Goal: Information Seeking & Learning: Compare options

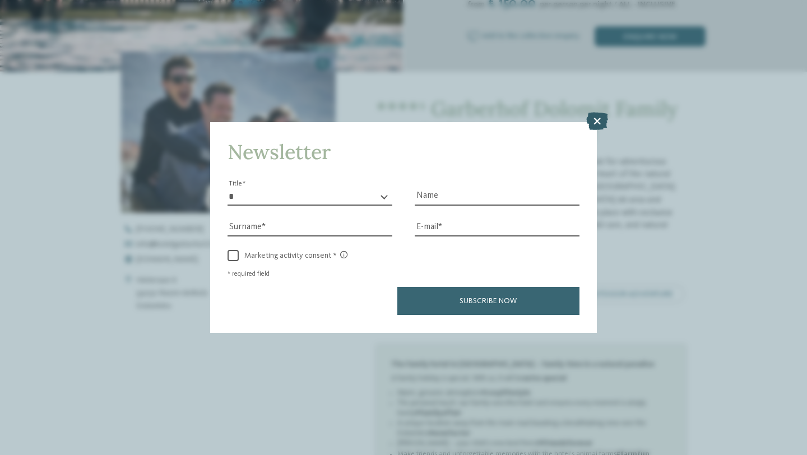
click at [600, 124] on icon at bounding box center [597, 122] width 22 height 18
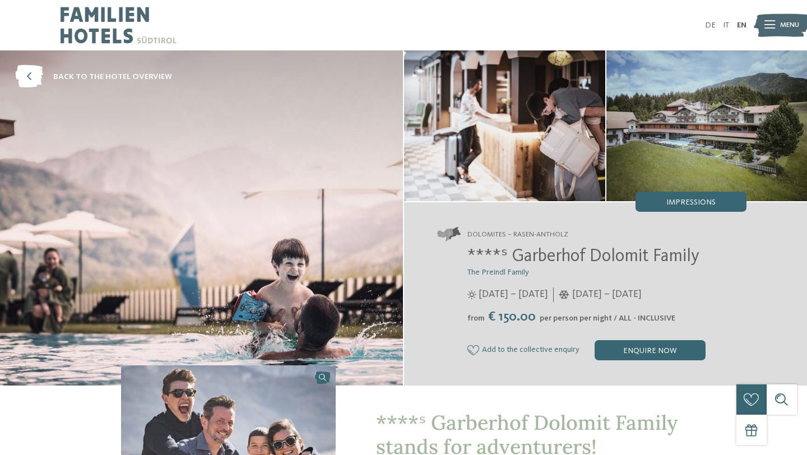
click at [649, 138] on img at bounding box center [706, 125] width 201 height 151
click at [704, 198] on span "Impressions" at bounding box center [690, 202] width 49 height 8
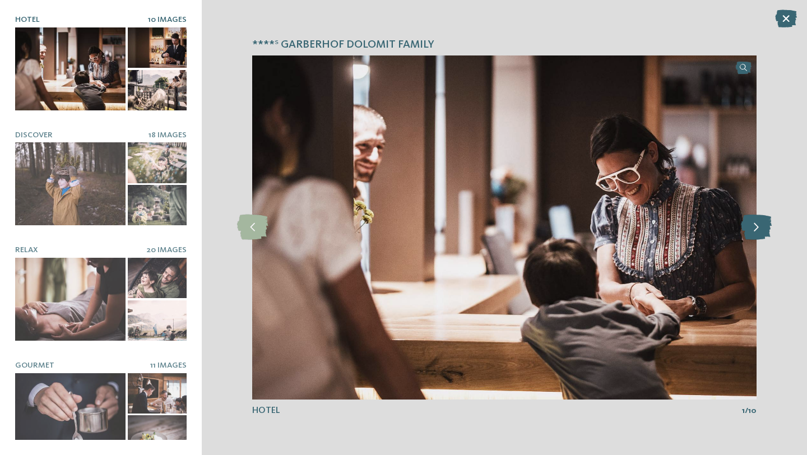
click at [760, 231] on icon at bounding box center [756, 227] width 31 height 25
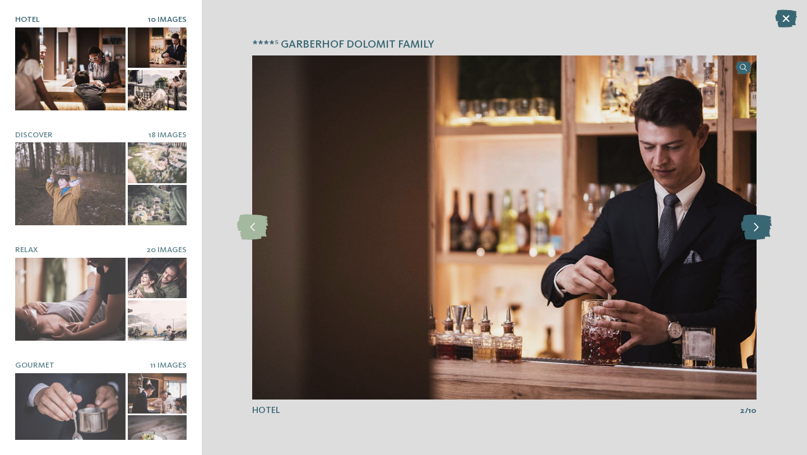
click at [760, 231] on icon at bounding box center [756, 227] width 31 height 25
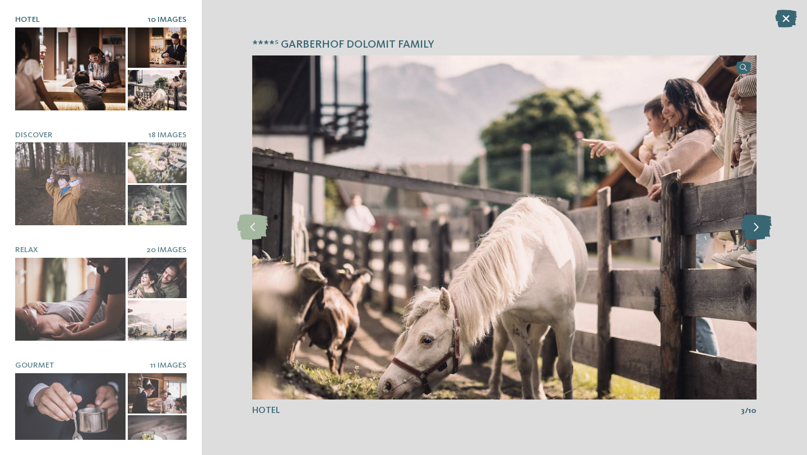
click at [760, 231] on icon at bounding box center [756, 227] width 31 height 25
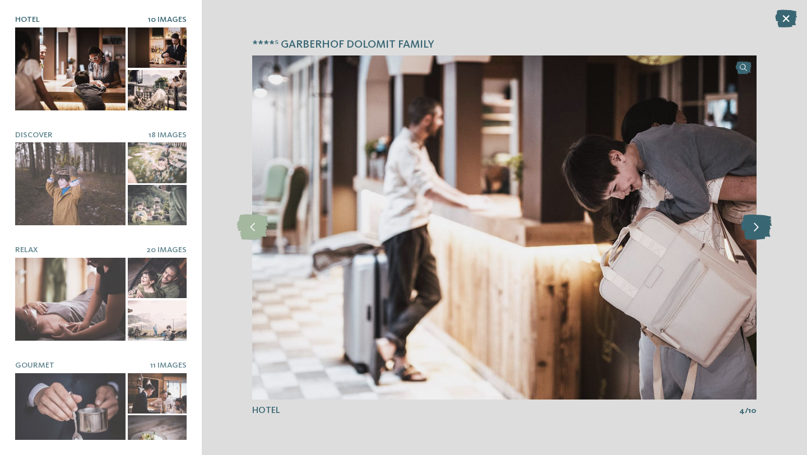
click at [760, 231] on icon at bounding box center [756, 227] width 31 height 25
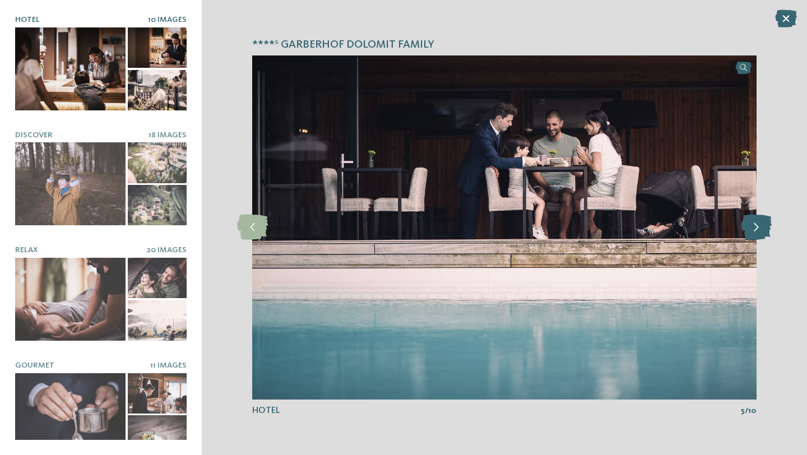
click at [760, 231] on icon at bounding box center [756, 227] width 31 height 25
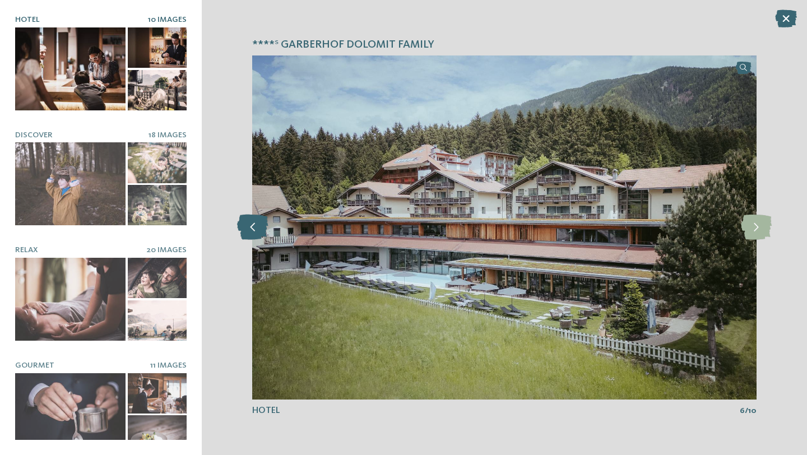
click at [244, 234] on icon at bounding box center [252, 227] width 31 height 25
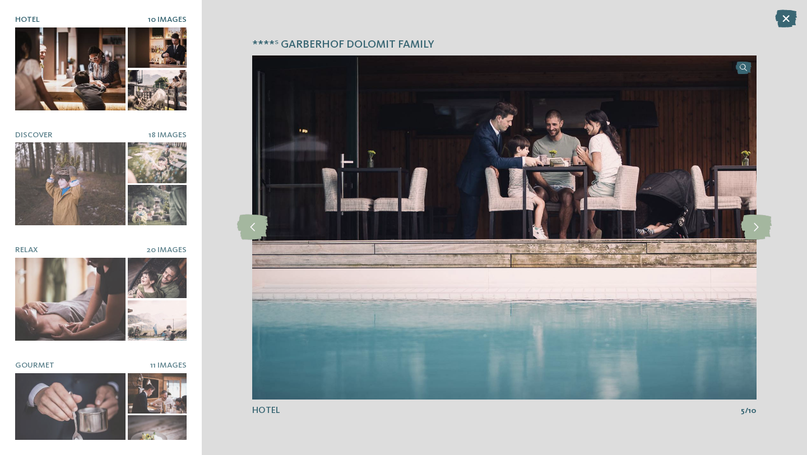
click at [767, 199] on div "****ˢ Garberhof Dolomit Family slide 5 of 10 5 /" at bounding box center [504, 227] width 605 height 455
click at [759, 222] on icon at bounding box center [756, 227] width 31 height 25
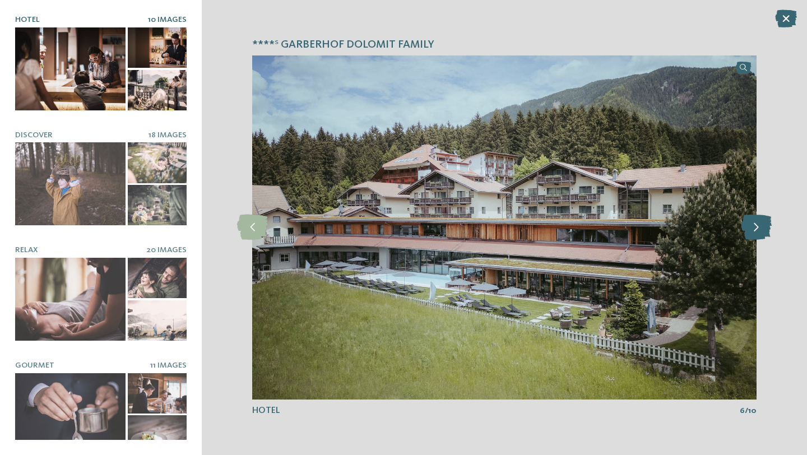
click at [759, 222] on icon at bounding box center [756, 227] width 31 height 25
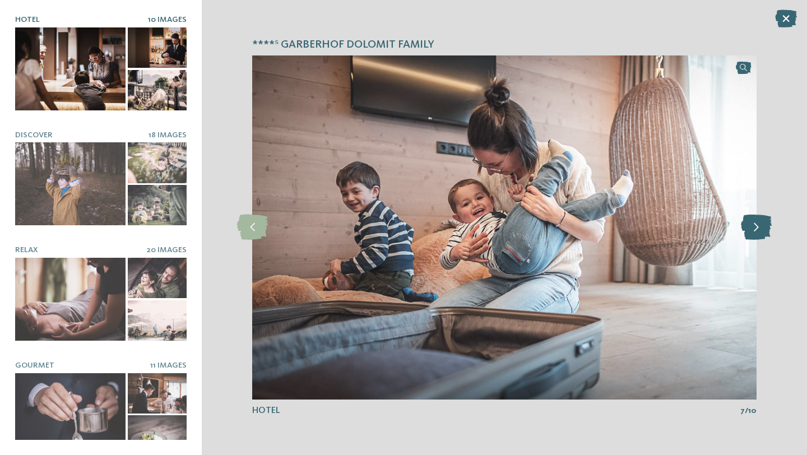
click at [759, 222] on icon at bounding box center [756, 227] width 31 height 25
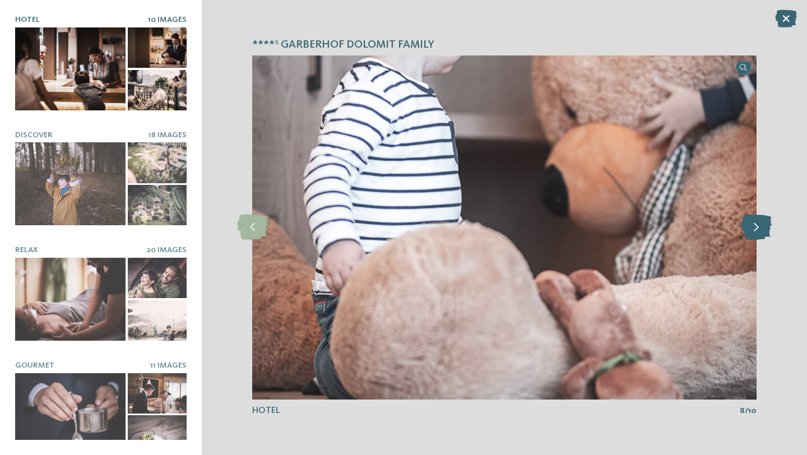
click at [759, 222] on icon at bounding box center [756, 227] width 31 height 25
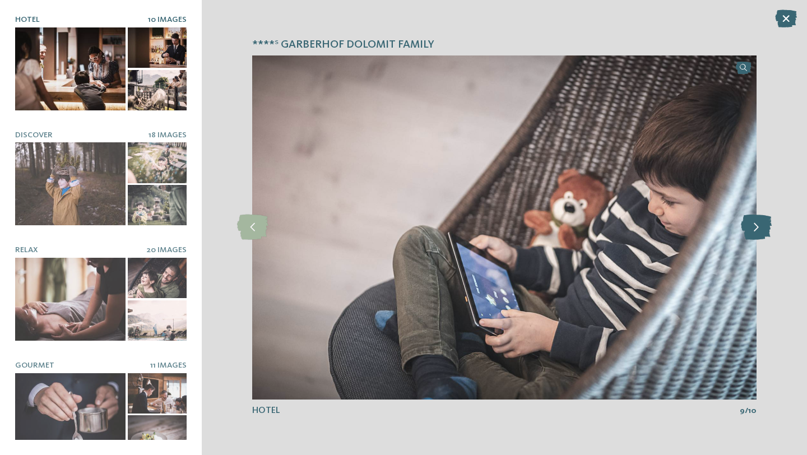
click at [759, 222] on icon at bounding box center [756, 227] width 31 height 25
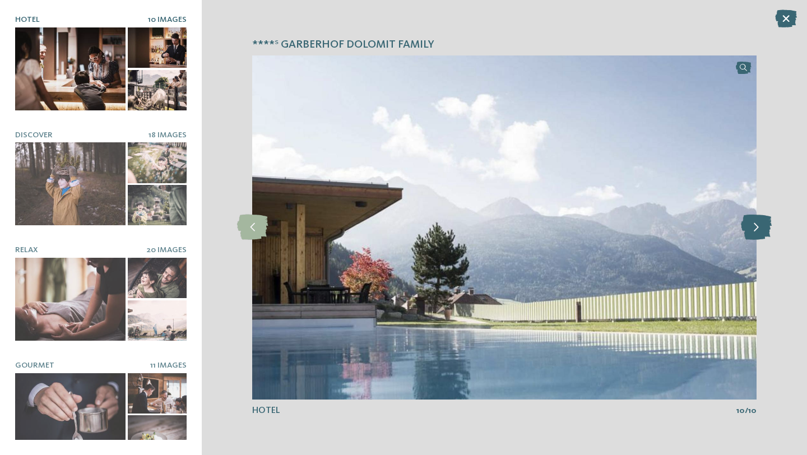
click at [759, 222] on icon at bounding box center [756, 227] width 31 height 25
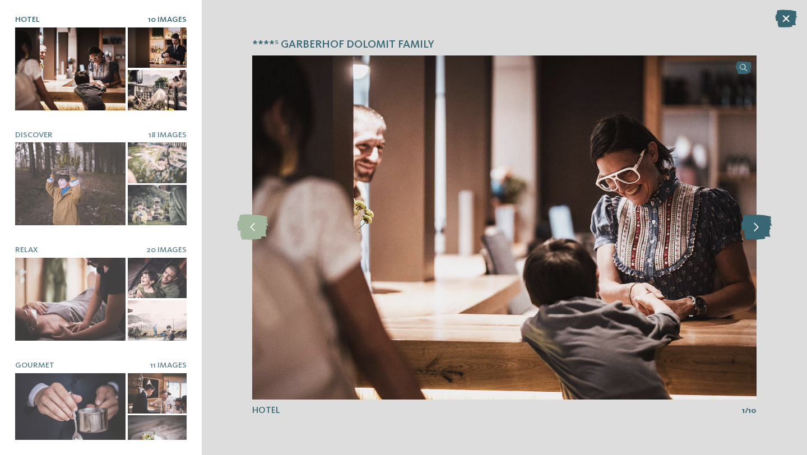
click at [759, 222] on icon at bounding box center [756, 227] width 31 height 25
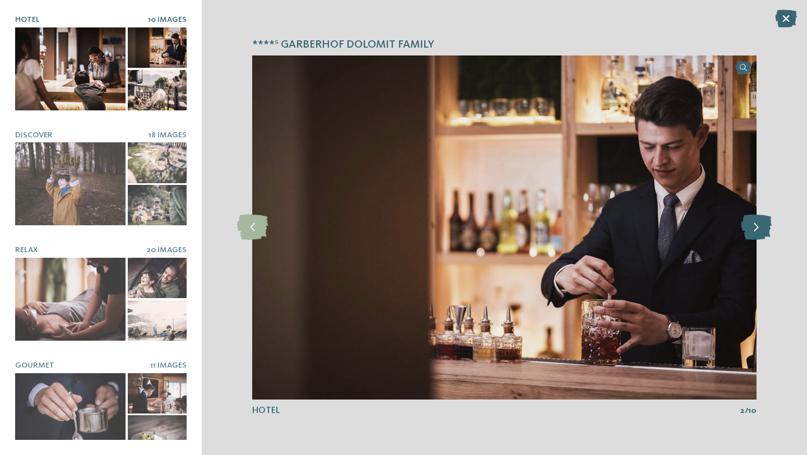
click at [759, 222] on icon at bounding box center [756, 227] width 31 height 25
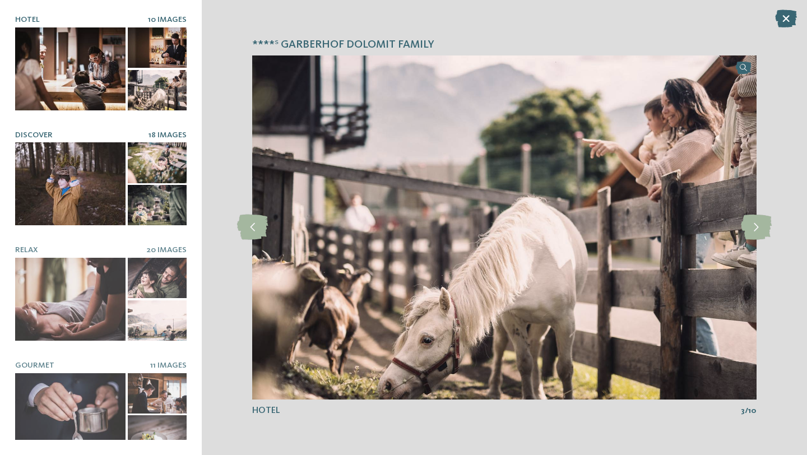
click at [79, 168] on div at bounding box center [70, 183] width 110 height 83
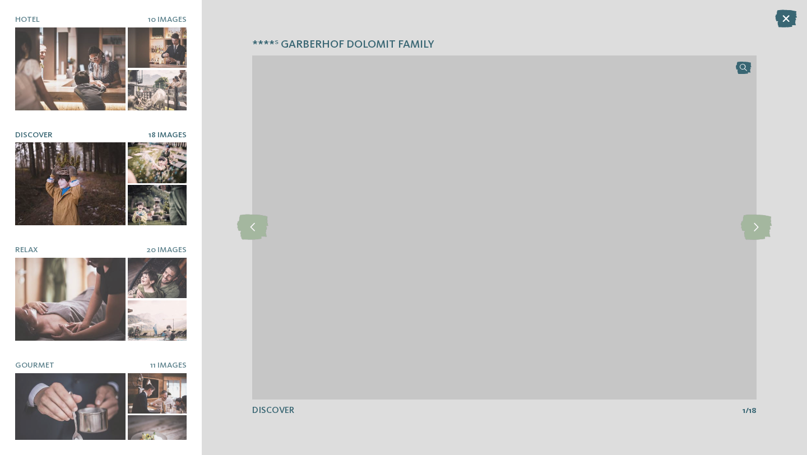
click at [759, 244] on div "****ˢ Garberhof Dolomit Family slide 3 of 10 3 /" at bounding box center [504, 227] width 605 height 455
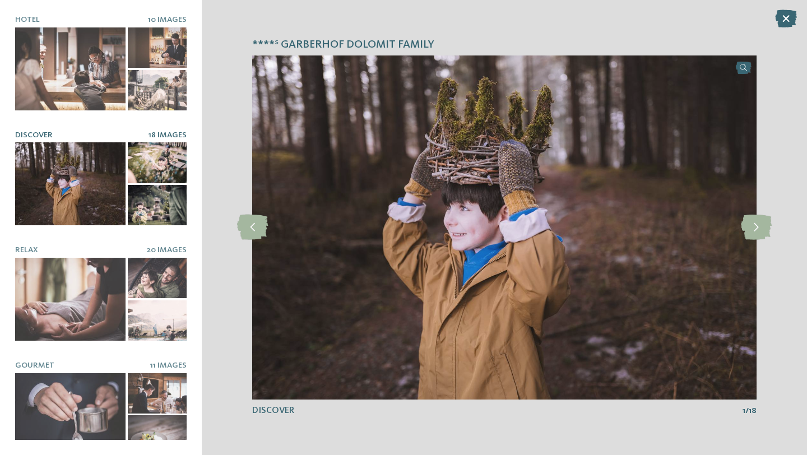
click at [759, 241] on div "****ˢ Garberhof Dolomit Family slide 3 of 10 3 /" at bounding box center [504, 227] width 605 height 455
click at [759, 223] on icon at bounding box center [756, 227] width 31 height 25
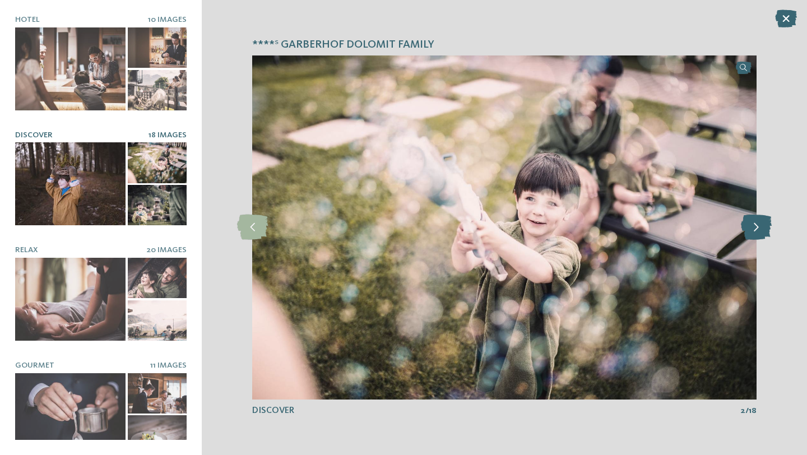
click at [759, 223] on icon at bounding box center [756, 227] width 31 height 25
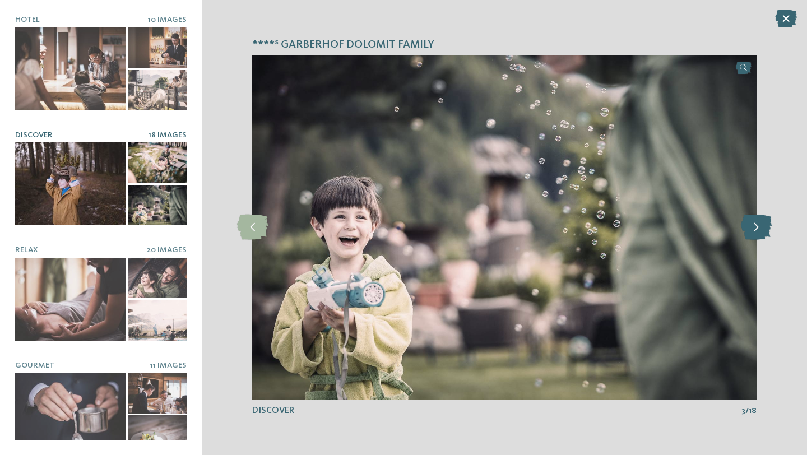
click at [759, 223] on icon at bounding box center [756, 227] width 31 height 25
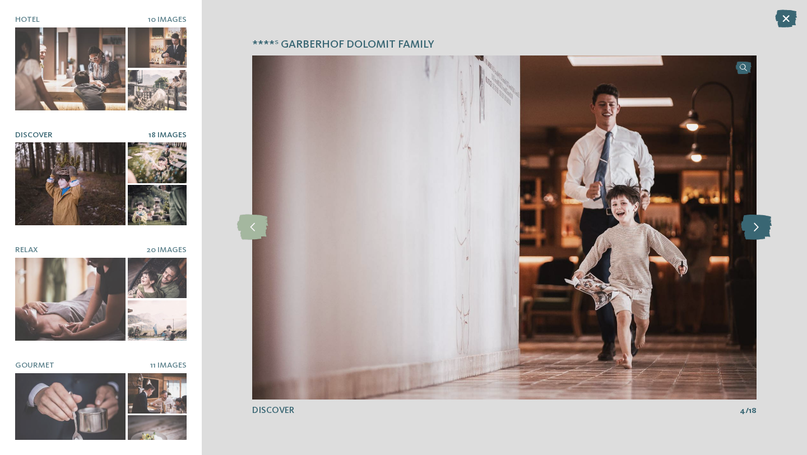
click at [759, 223] on icon at bounding box center [756, 227] width 31 height 25
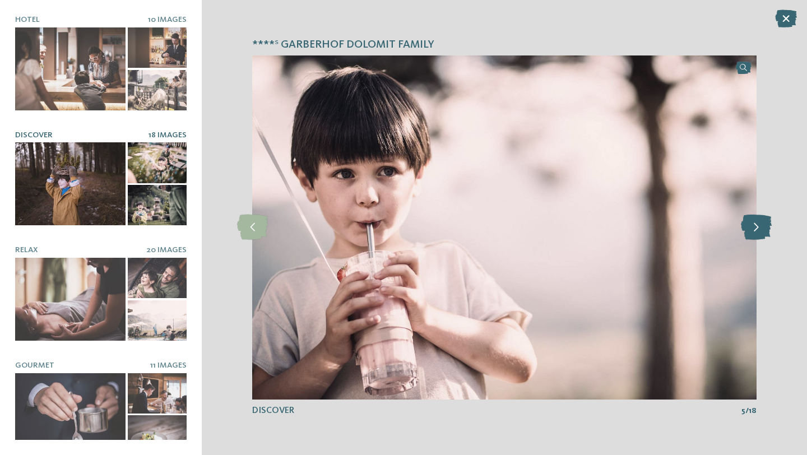
click at [759, 223] on icon at bounding box center [756, 227] width 31 height 25
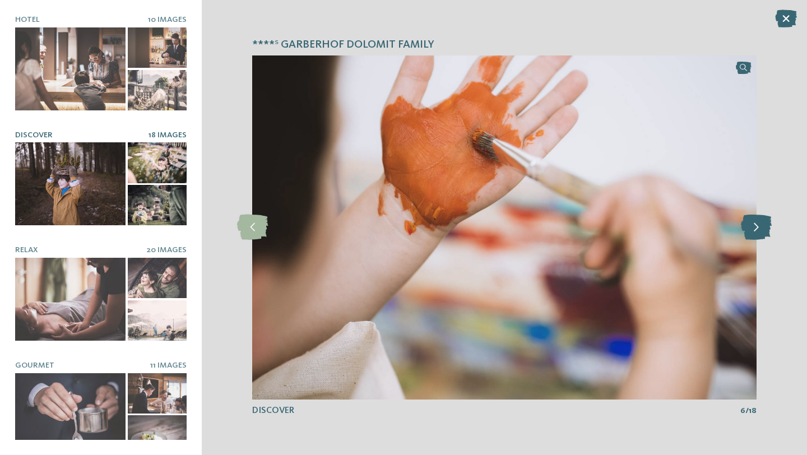
click at [759, 223] on icon at bounding box center [756, 227] width 31 height 25
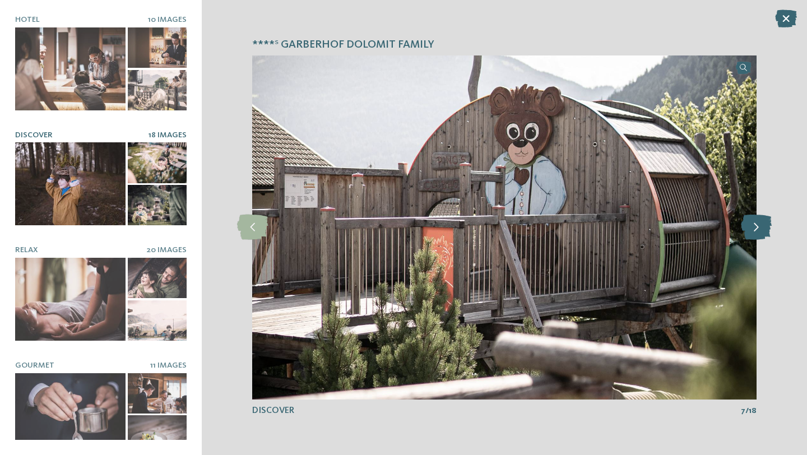
click at [759, 223] on icon at bounding box center [756, 227] width 31 height 25
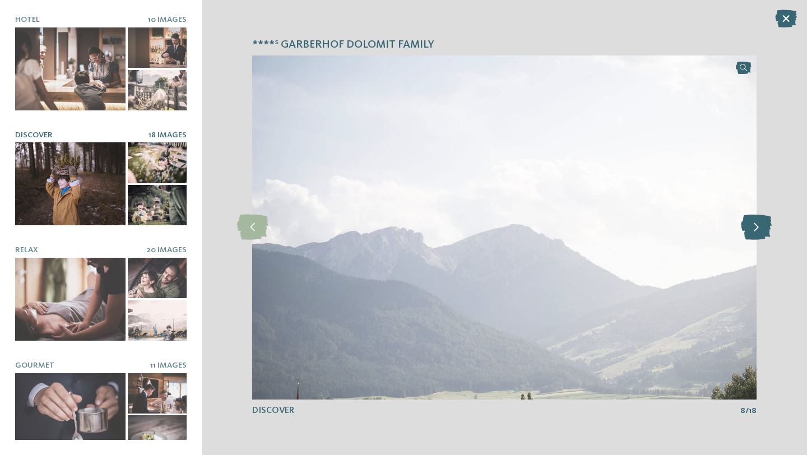
click at [759, 223] on icon at bounding box center [756, 227] width 31 height 25
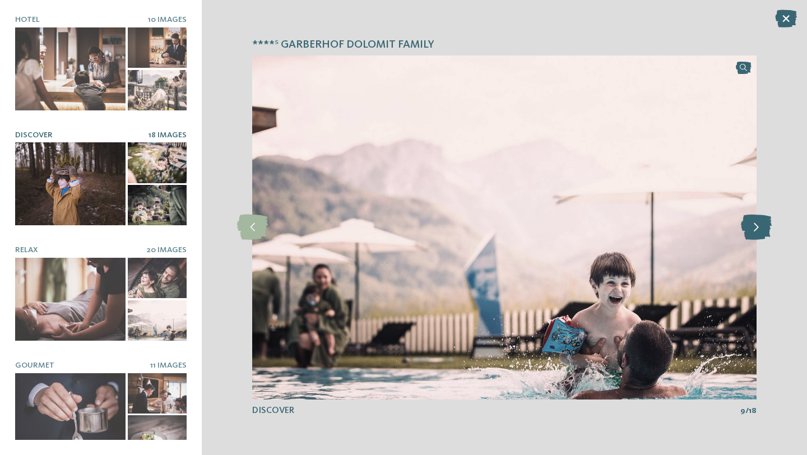
click at [759, 223] on icon at bounding box center [756, 227] width 31 height 25
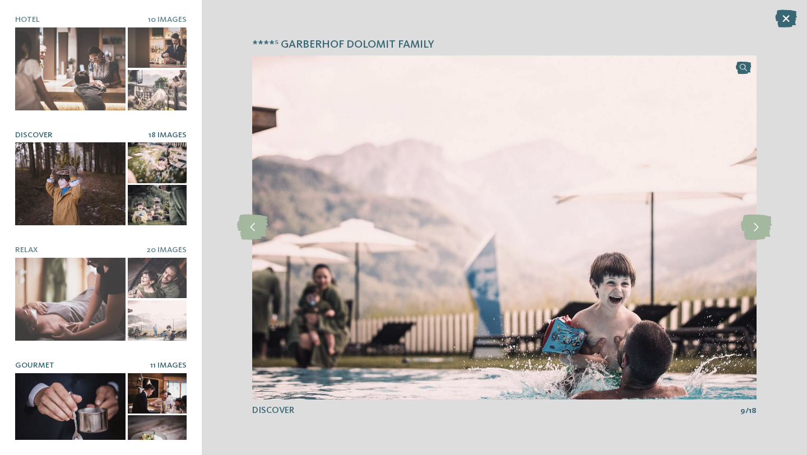
click at [81, 426] on div at bounding box center [70, 414] width 110 height 83
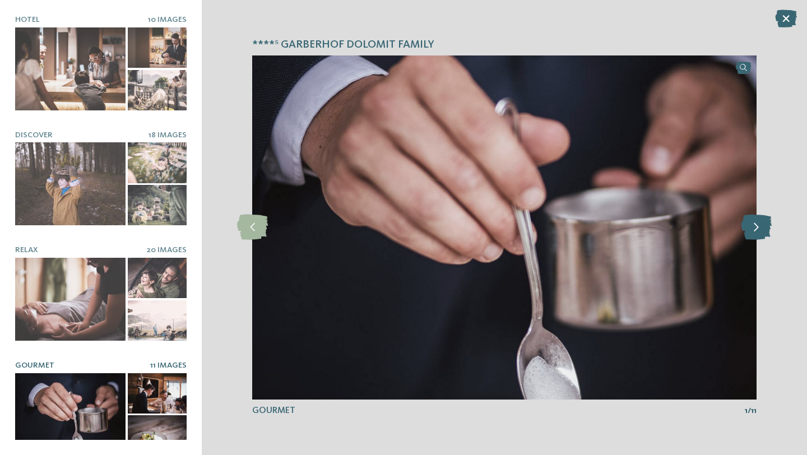
click at [770, 233] on icon at bounding box center [756, 227] width 31 height 25
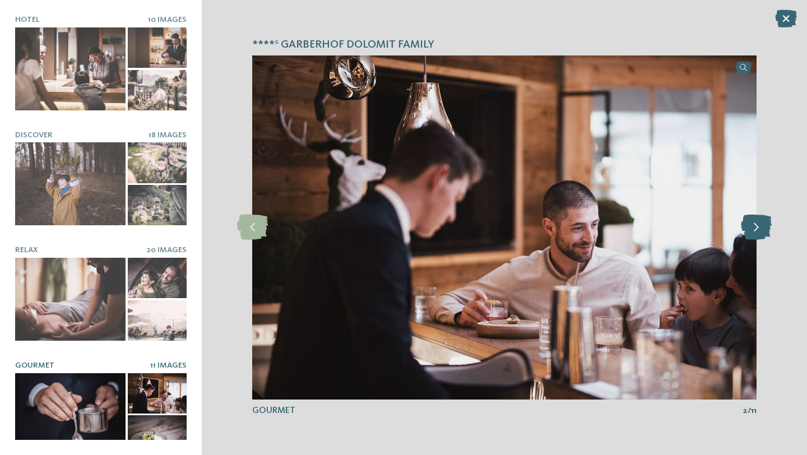
click at [770, 233] on icon at bounding box center [756, 227] width 31 height 25
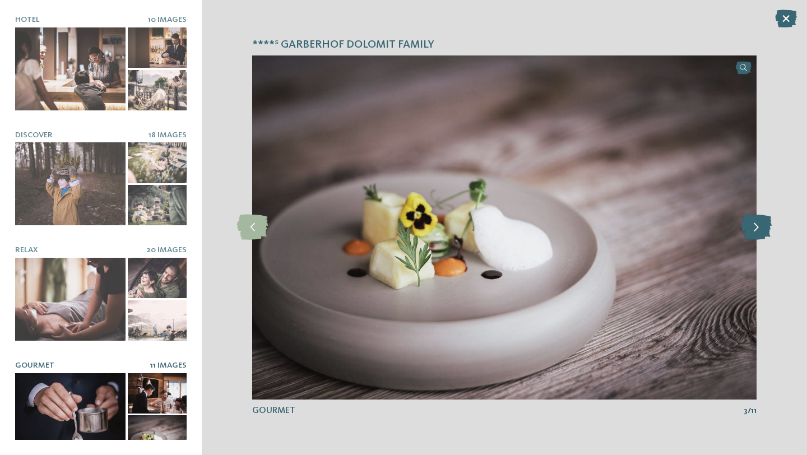
click at [770, 232] on icon at bounding box center [756, 227] width 31 height 25
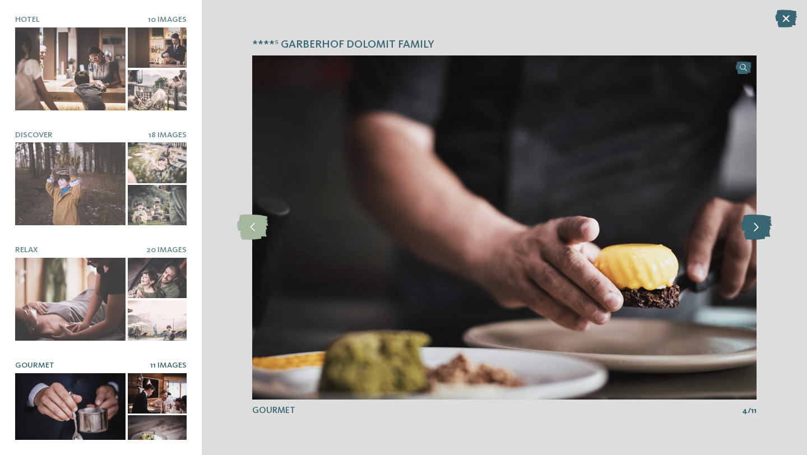
click at [770, 232] on icon at bounding box center [756, 227] width 31 height 25
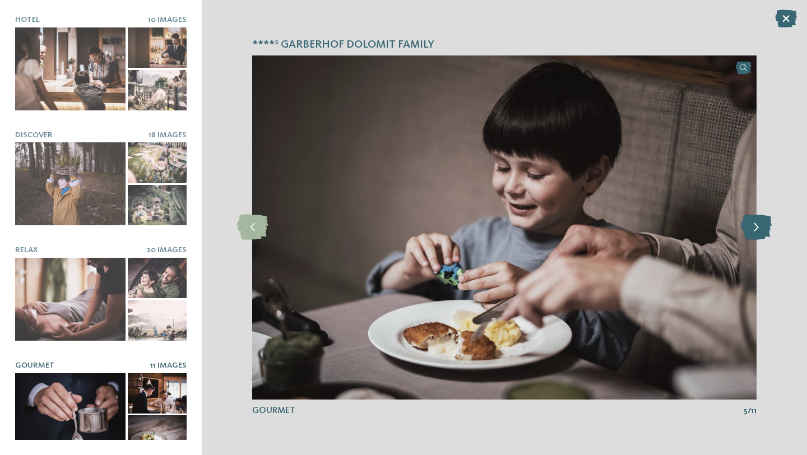
click at [770, 232] on icon at bounding box center [756, 227] width 31 height 25
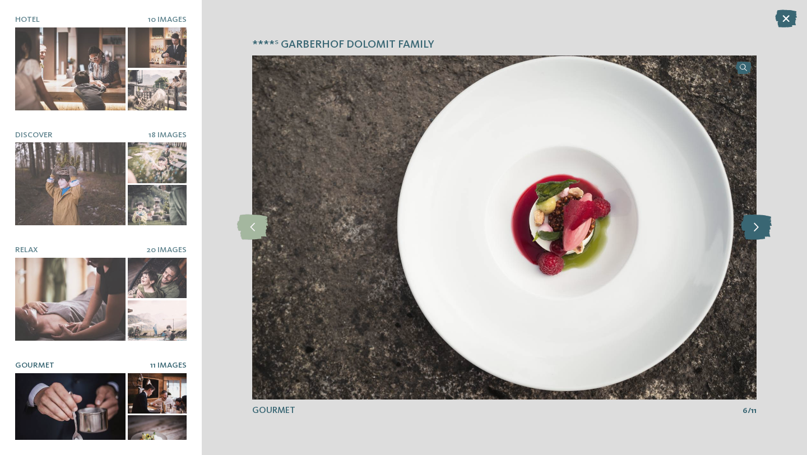
click at [770, 232] on icon at bounding box center [756, 227] width 31 height 25
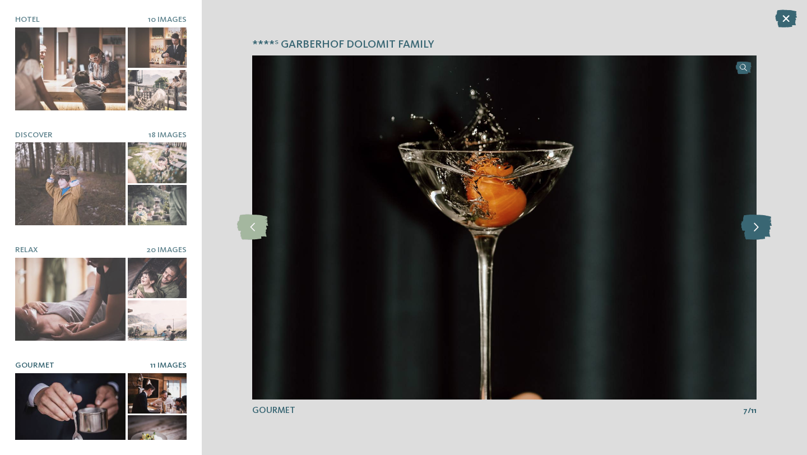
click at [770, 232] on icon at bounding box center [756, 227] width 31 height 25
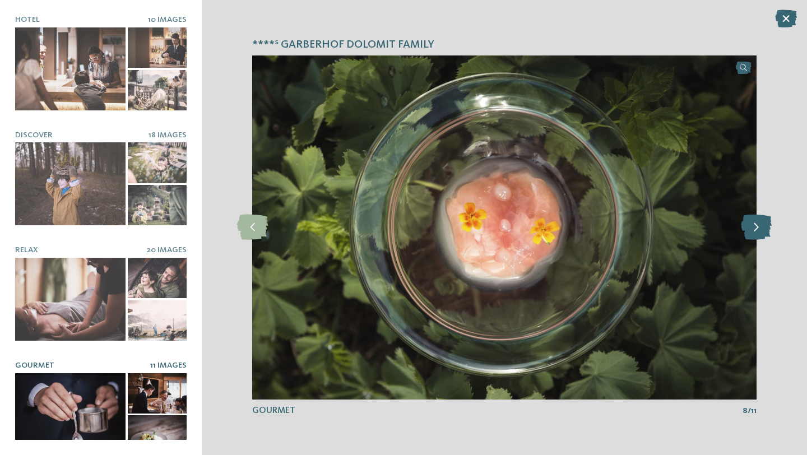
click at [770, 232] on icon at bounding box center [756, 227] width 31 height 25
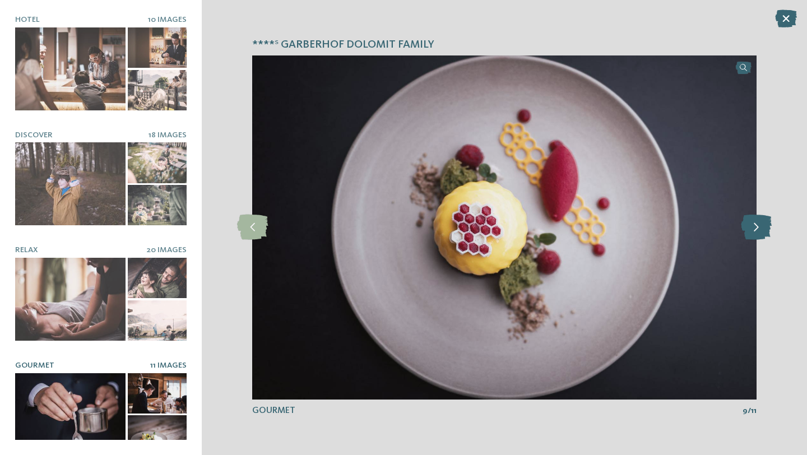
click at [770, 232] on icon at bounding box center [756, 227] width 31 height 25
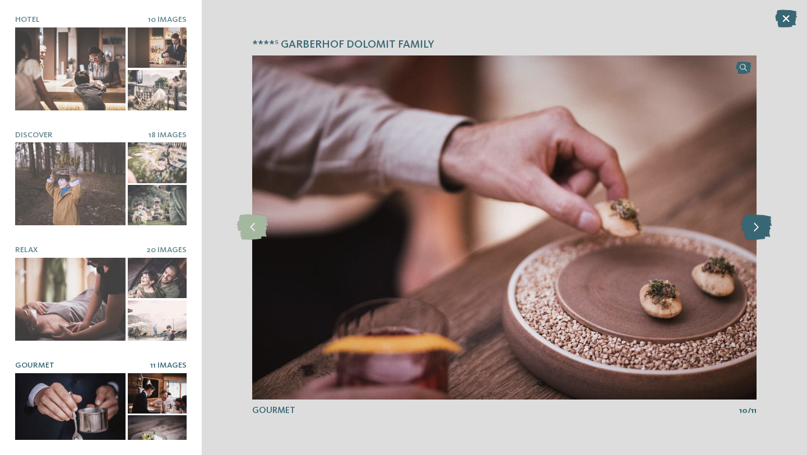
click at [770, 232] on icon at bounding box center [756, 227] width 31 height 25
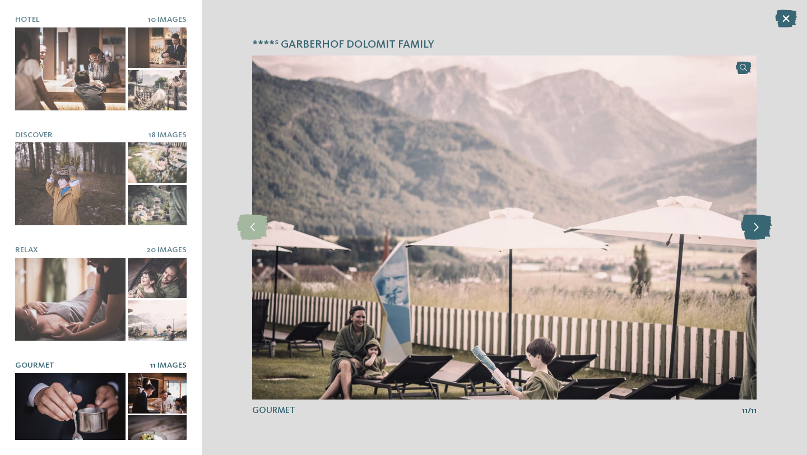
click at [770, 232] on icon at bounding box center [756, 227] width 31 height 25
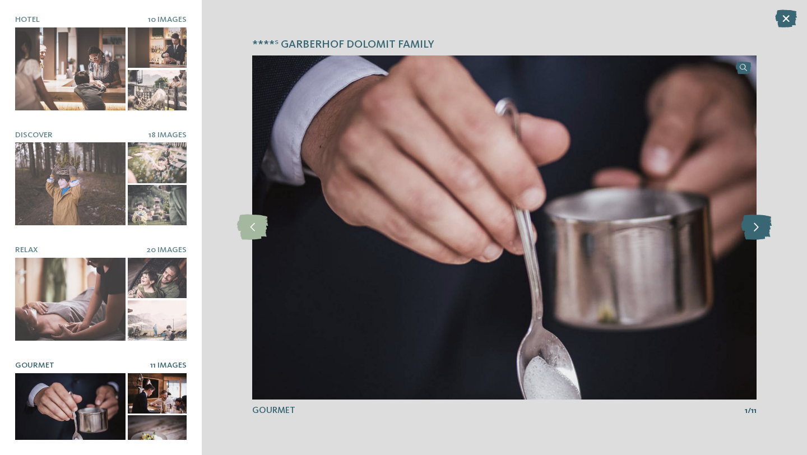
click at [770, 232] on icon at bounding box center [756, 227] width 31 height 25
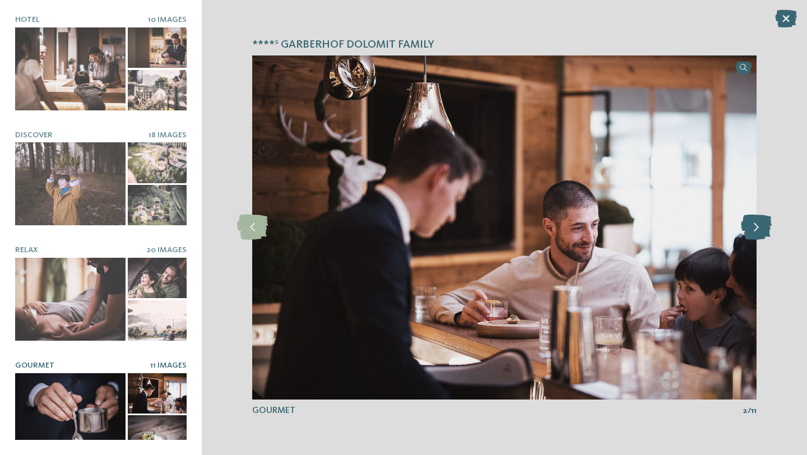
click at [770, 232] on icon at bounding box center [756, 227] width 31 height 25
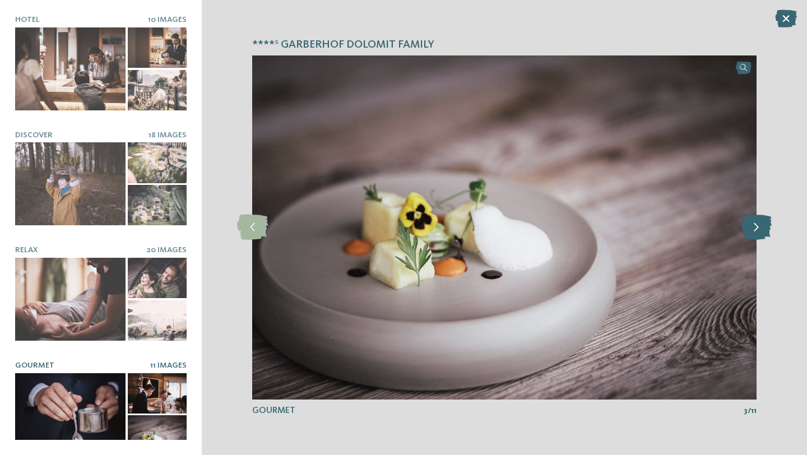
click at [770, 232] on icon at bounding box center [756, 227] width 31 height 25
click at [600, 442] on div "****ˢ Garberhof Dolomit Family slide 3 of 10 3 /" at bounding box center [504, 227] width 605 height 455
click at [249, 370] on div "****ˢ Garberhof Dolomit Family slide 3 of 10 3 /" at bounding box center [504, 227] width 605 height 455
click at [787, 25] on icon at bounding box center [786, 19] width 22 height 18
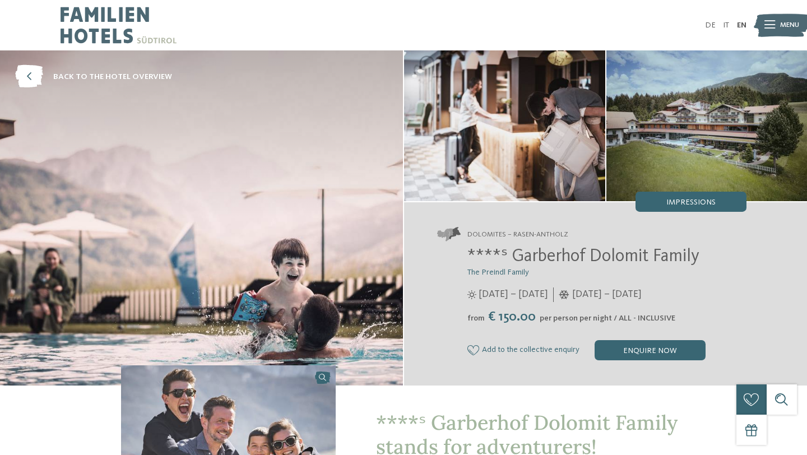
click at [690, 198] on span "Impressions" at bounding box center [690, 202] width 49 height 8
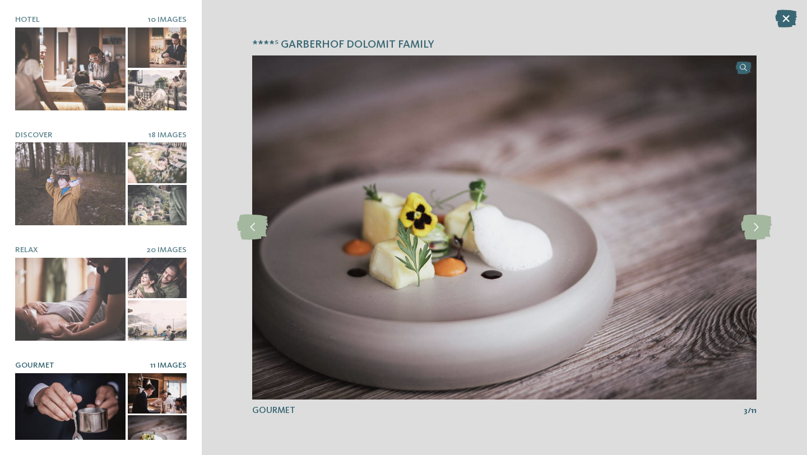
click at [222, 295] on div "****ˢ Garberhof Dolomit Family slide 3 of 10 3 /" at bounding box center [504, 227] width 605 height 455
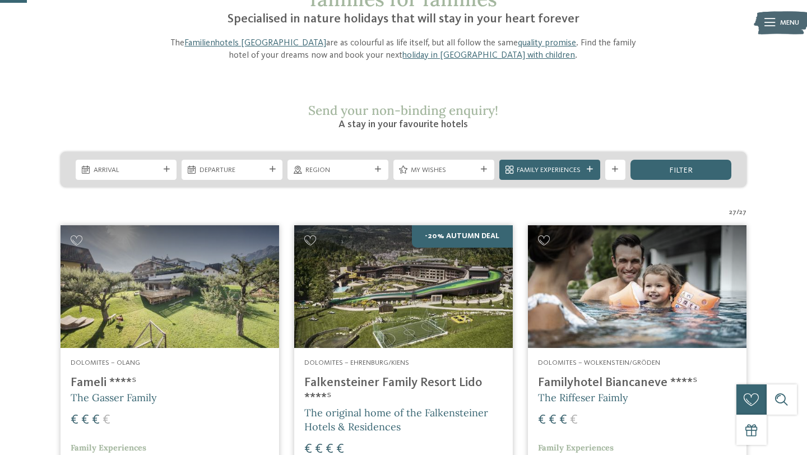
scroll to position [112, 0]
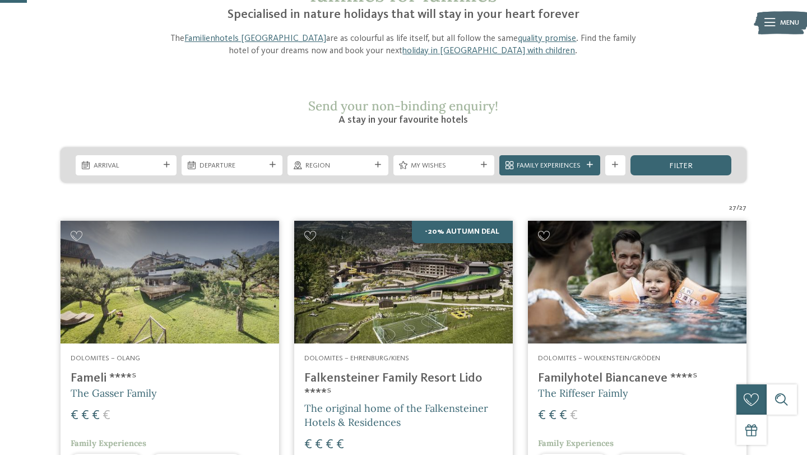
click at [423, 276] on img at bounding box center [403, 282] width 219 height 123
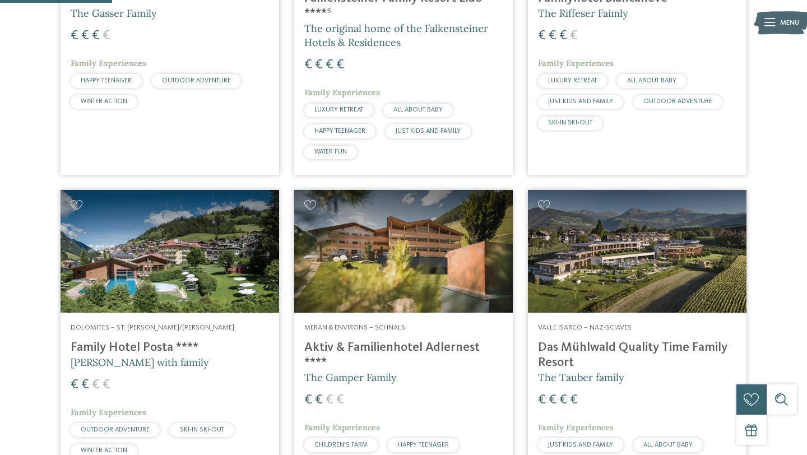
scroll to position [493, 0]
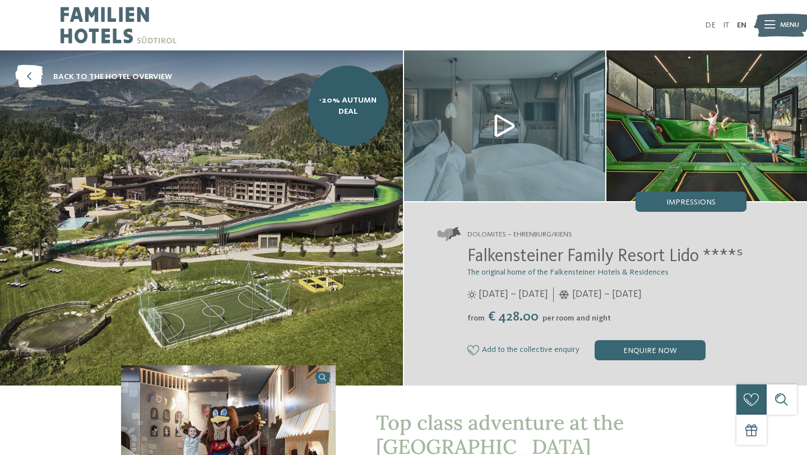
click at [279, 247] on img at bounding box center [201, 217] width 403 height 335
click at [564, 446] on span "Top class adventure at the [GEOGRAPHIC_DATA]" at bounding box center [500, 435] width 248 height 50
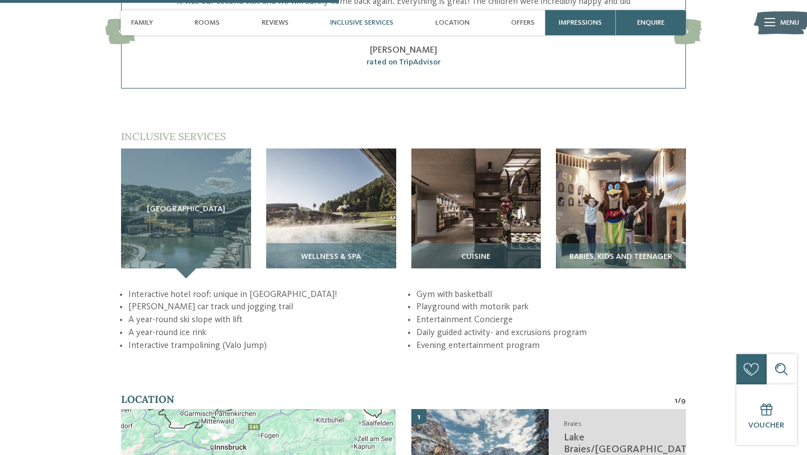
scroll to position [1457, 0]
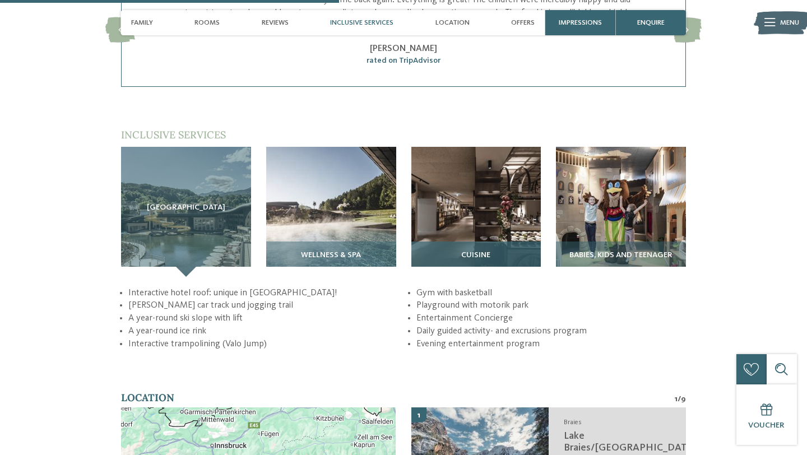
click at [481, 213] on img at bounding box center [476, 212] width 130 height 130
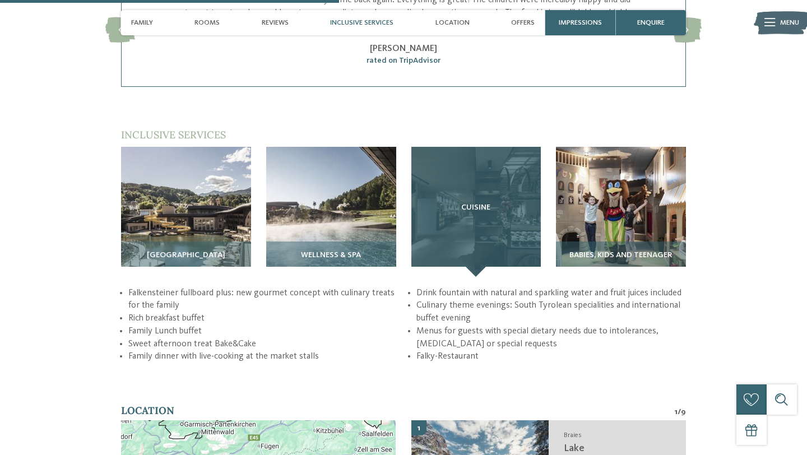
click at [477, 244] on div "Cuisine" at bounding box center [476, 212] width 130 height 130
click at [474, 263] on div "Cuisine" at bounding box center [476, 212] width 130 height 130
click at [498, 174] on div "Cuisine" at bounding box center [476, 212] width 130 height 130
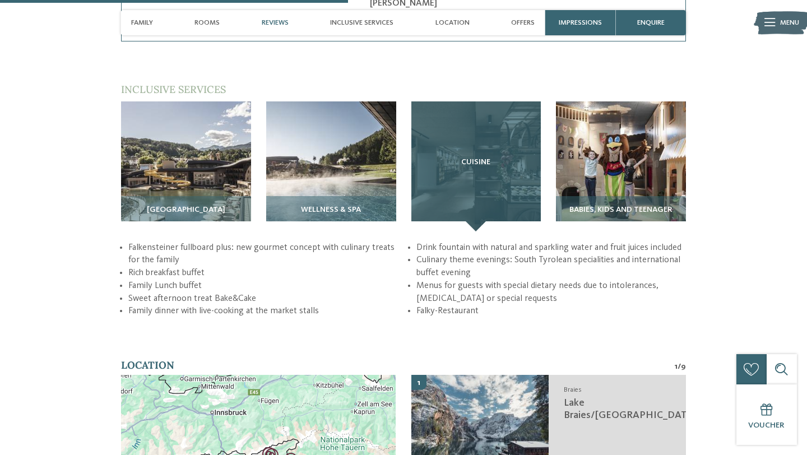
scroll to position [1502, 0]
click at [480, 183] on div "Cuisine" at bounding box center [476, 167] width 130 height 130
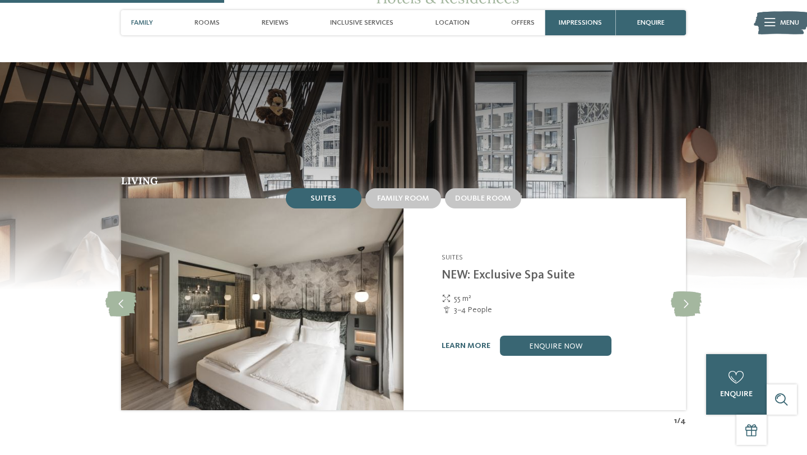
scroll to position [941, 0]
